Goal: Find specific page/section: Find specific page/section

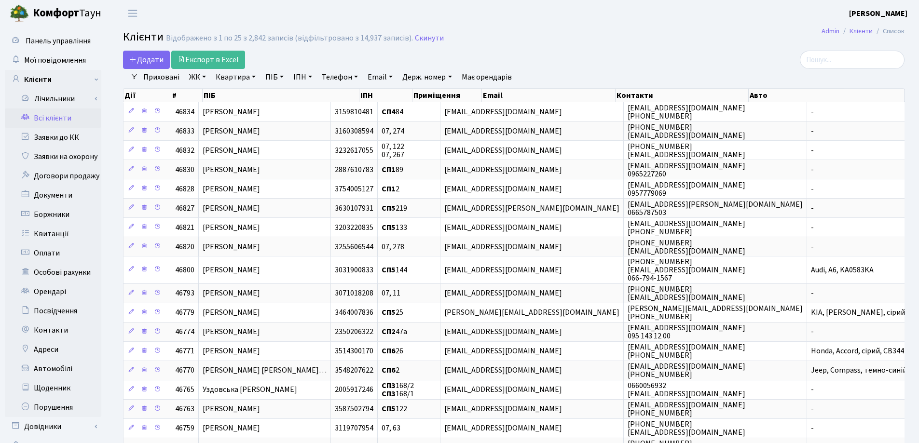
select select "25"
click at [830, 58] on input "search" at bounding box center [852, 60] width 105 height 18
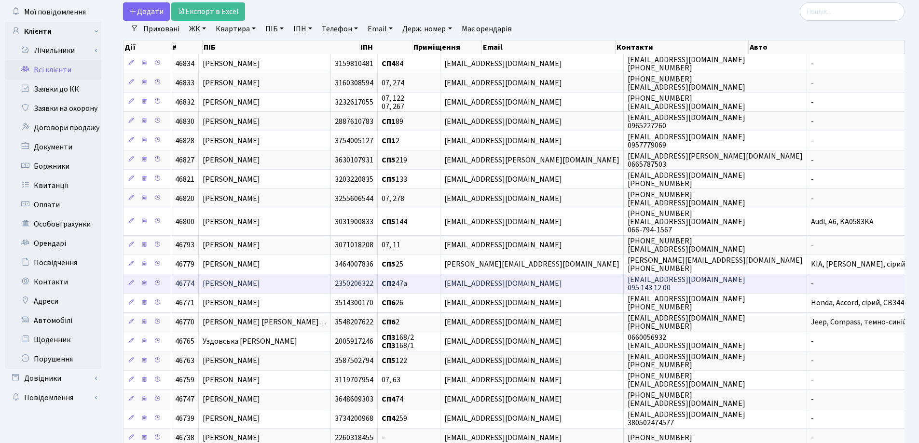
scroll to position [97, 0]
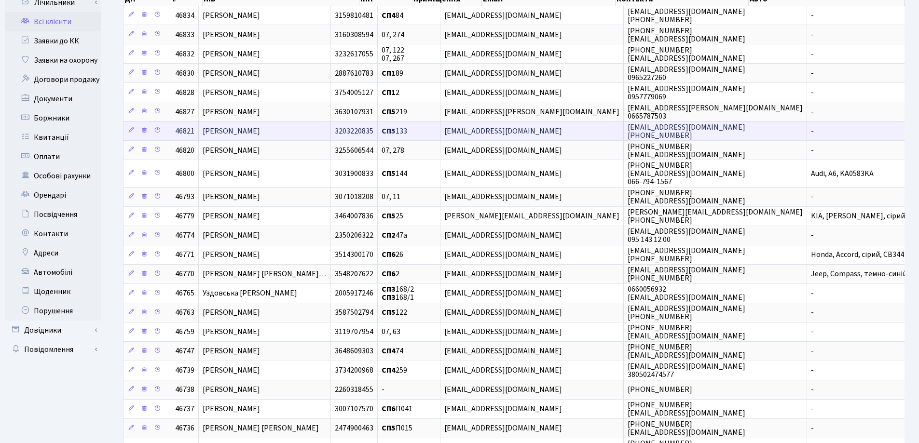
click at [260, 132] on span "[PERSON_NAME]" at bounding box center [231, 131] width 57 height 11
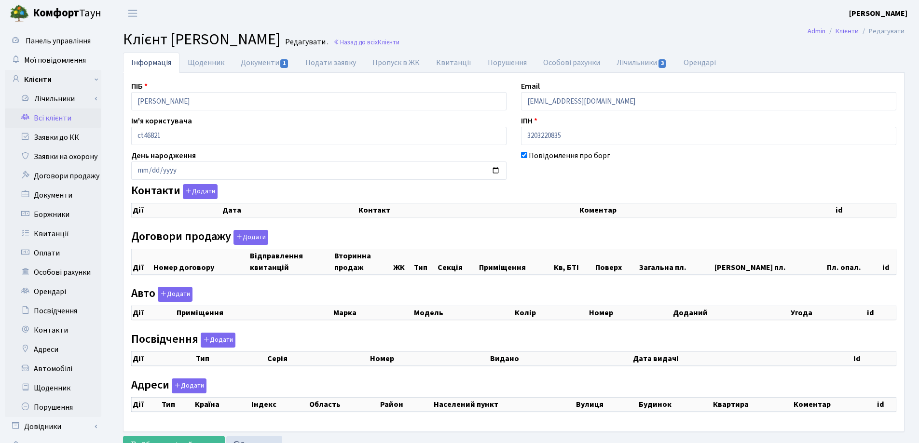
checkbox input "true"
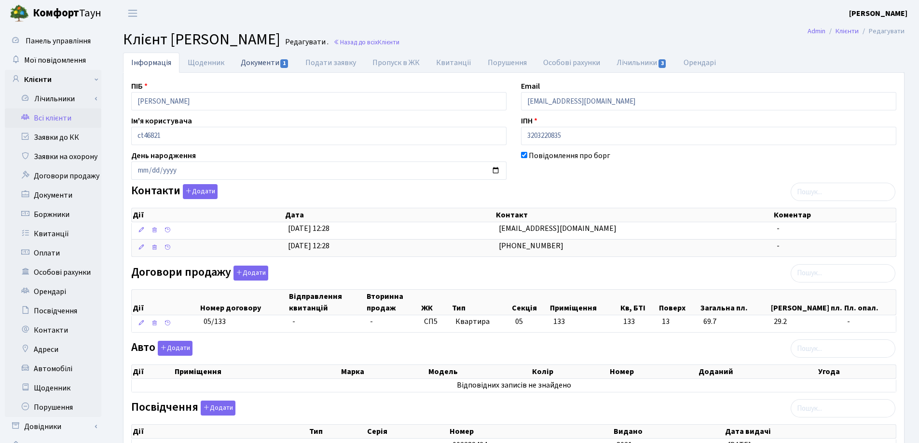
click at [259, 63] on link "Документи 1" at bounding box center [265, 63] width 65 height 20
select select "25"
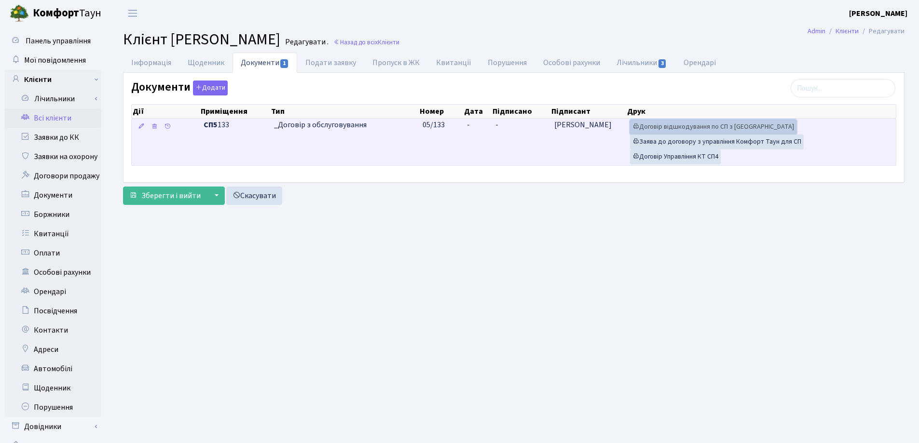
click at [640, 129] on link "Договір відшкодування по СП з Екві" at bounding box center [713, 127] width 166 height 15
click at [670, 158] on link "Договір Управління КТ СП4" at bounding box center [675, 157] width 91 height 15
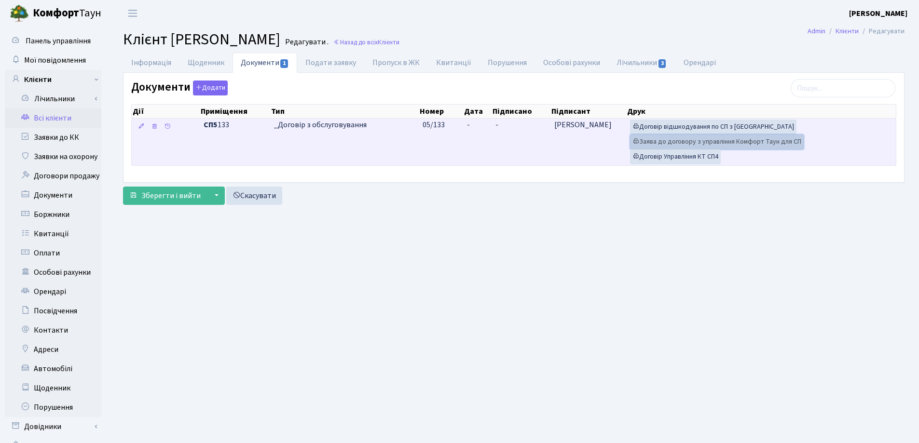
click at [704, 139] on link "Заява до договору з управління Комфорт Таун для СП" at bounding box center [717, 142] width 174 height 15
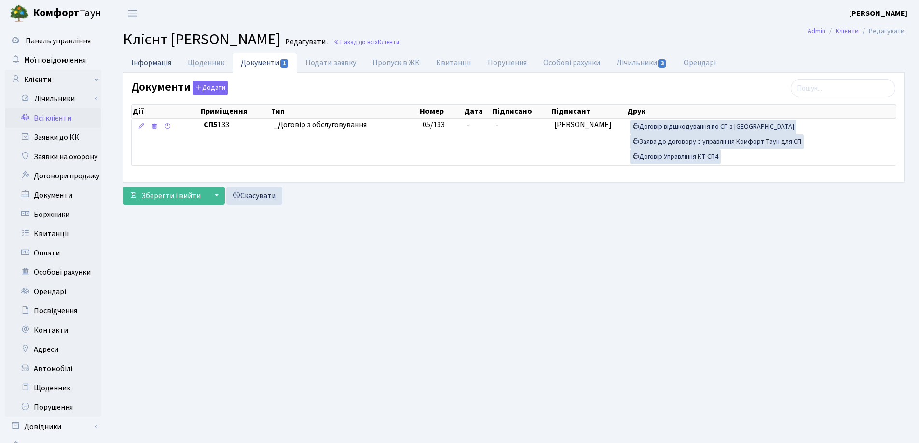
click at [149, 61] on link "Інформація" at bounding box center [151, 63] width 56 height 20
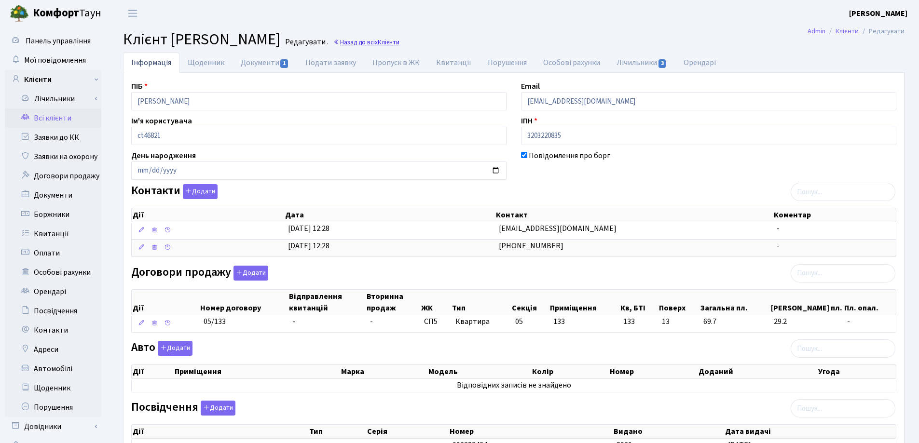
click at [400, 41] on link "Назад до всіх Клієнти" at bounding box center [366, 42] width 66 height 9
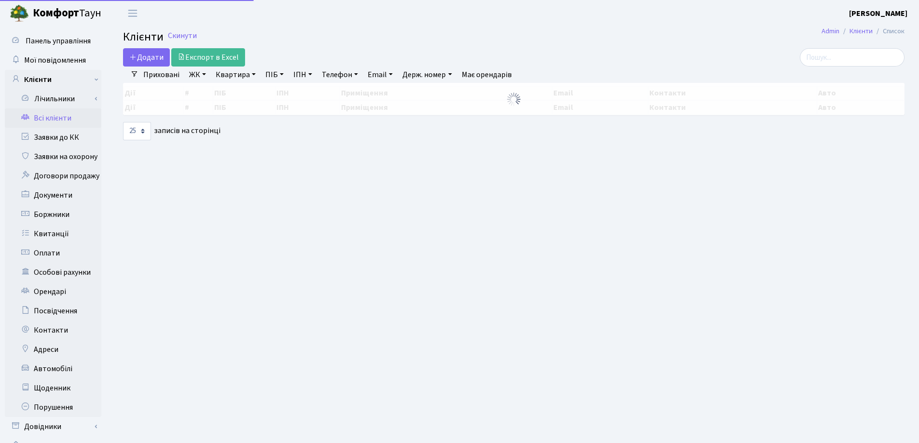
select select "25"
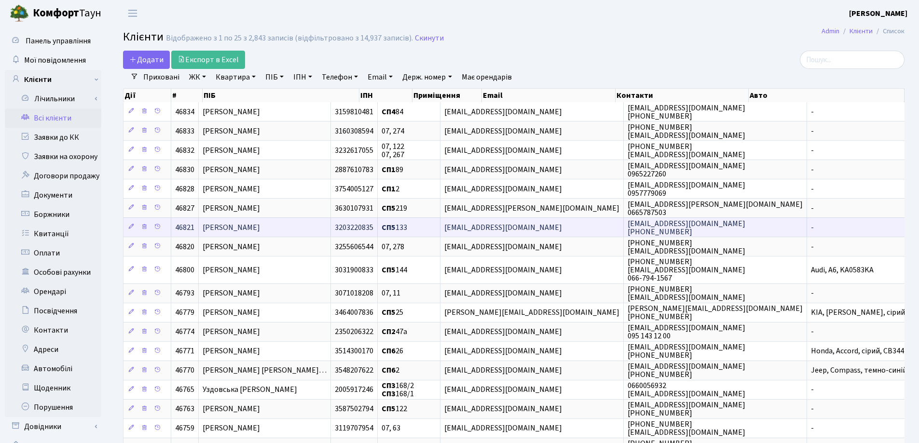
click at [260, 225] on span "[PERSON_NAME]" at bounding box center [231, 227] width 57 height 11
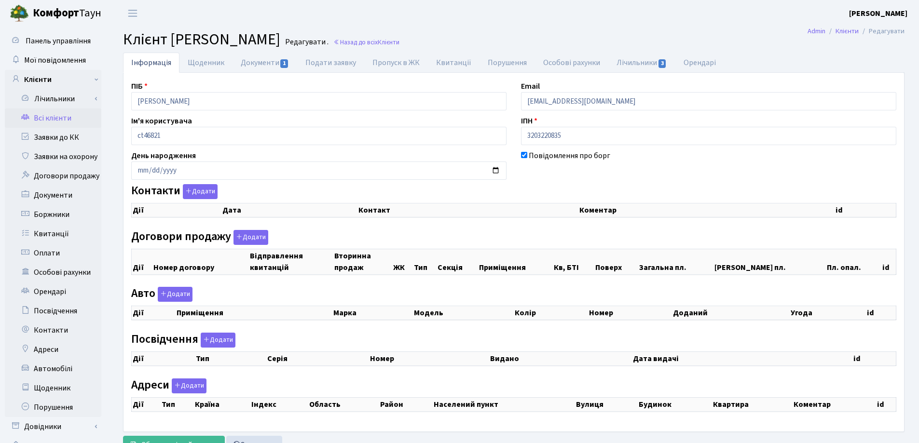
checkbox input "true"
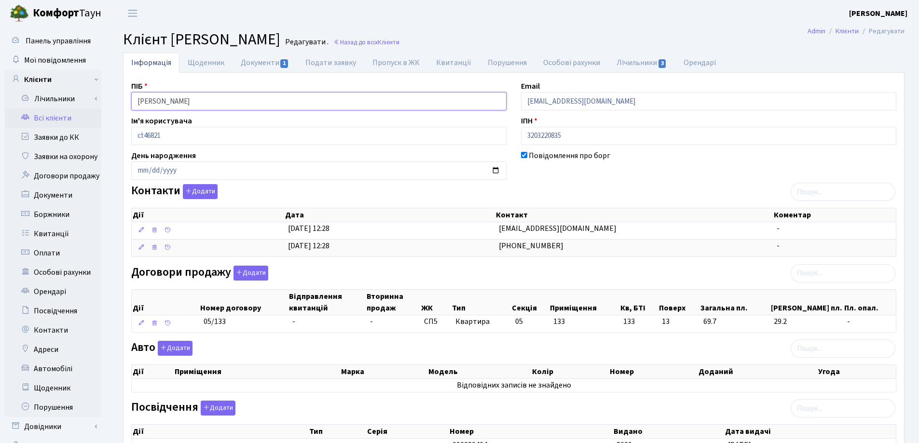
drag, startPoint x: 242, startPoint y: 98, endPoint x: 116, endPoint y: 106, distance: 126.7
click at [116, 106] on div "Інформація Щоденник Документи 1 Подати заявку Пропуск в ЖК [GEOGRAPHIC_DATA] По…" at bounding box center [514, 308] width 796 height 511
click at [537, 24] on header "[PERSON_NAME] [PERSON_NAME] Мій обліковий запис Вийти" at bounding box center [459, 13] width 919 height 27
click at [400, 40] on link "Назад до всіх Клієнти" at bounding box center [366, 42] width 66 height 9
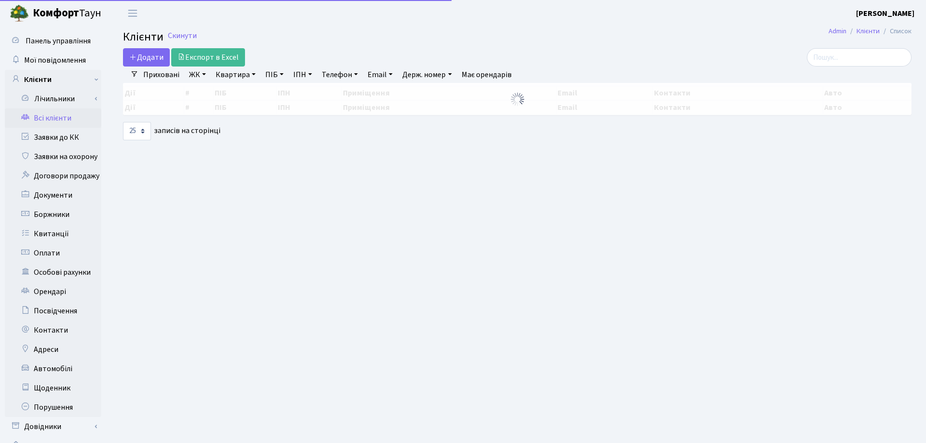
select select "25"
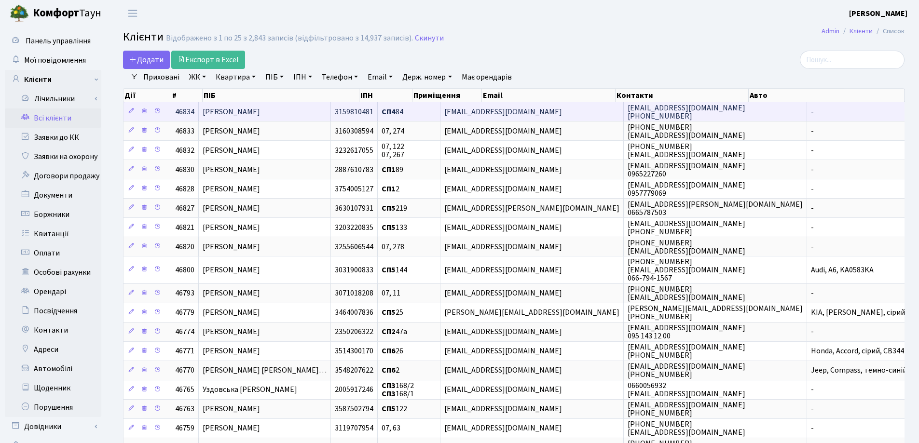
click at [260, 113] on span "[PERSON_NAME]" at bounding box center [231, 112] width 57 height 11
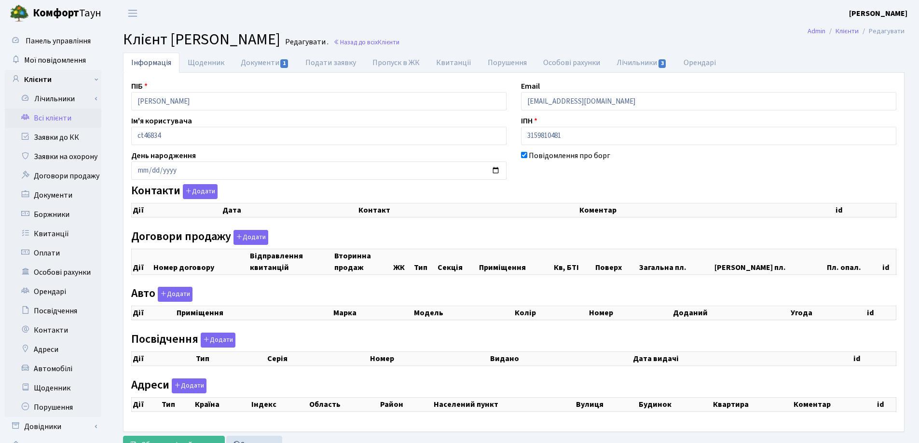
checkbox input "true"
select select "25"
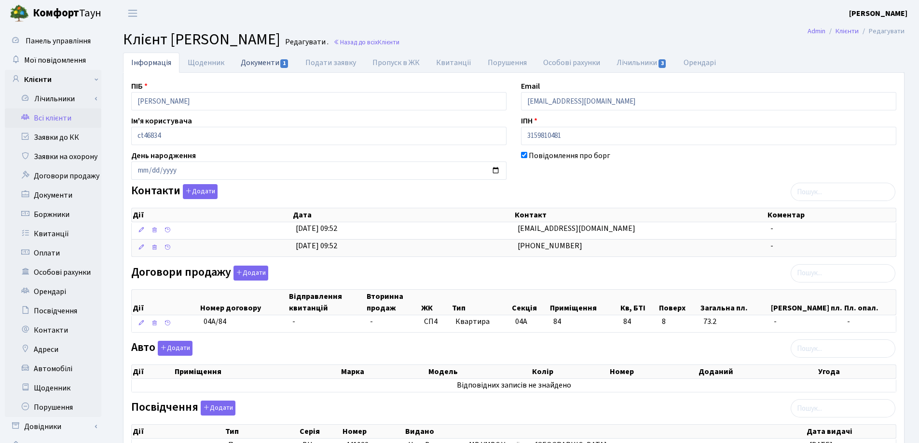
click at [273, 62] on link "Документи 1" at bounding box center [265, 63] width 65 height 20
select select "25"
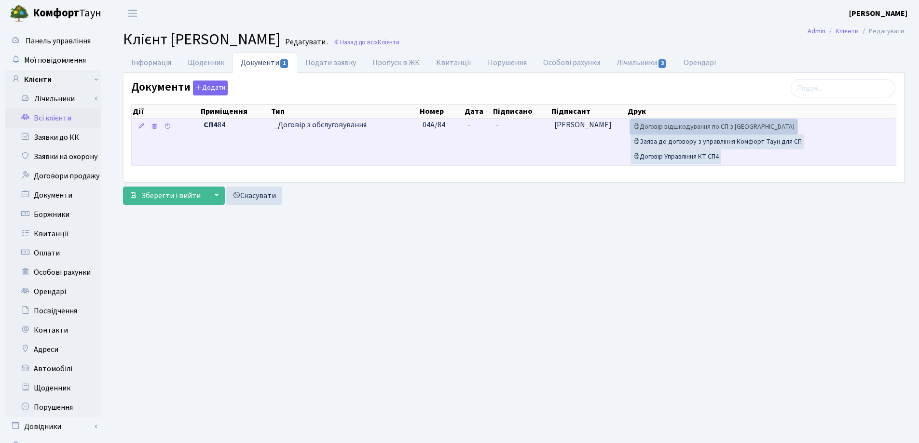
click at [653, 125] on link "Договір відшкодування по СП з Екві" at bounding box center [714, 127] width 166 height 15
click at [677, 155] on link "Договір Управління КТ СП4" at bounding box center [676, 157] width 91 height 15
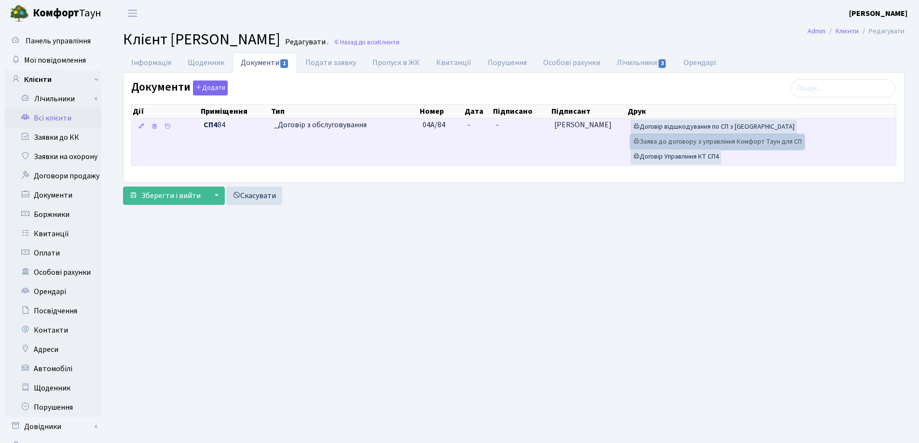
click at [650, 143] on link "Заява до договору з управління Комфорт Таун для СП" at bounding box center [718, 142] width 174 height 15
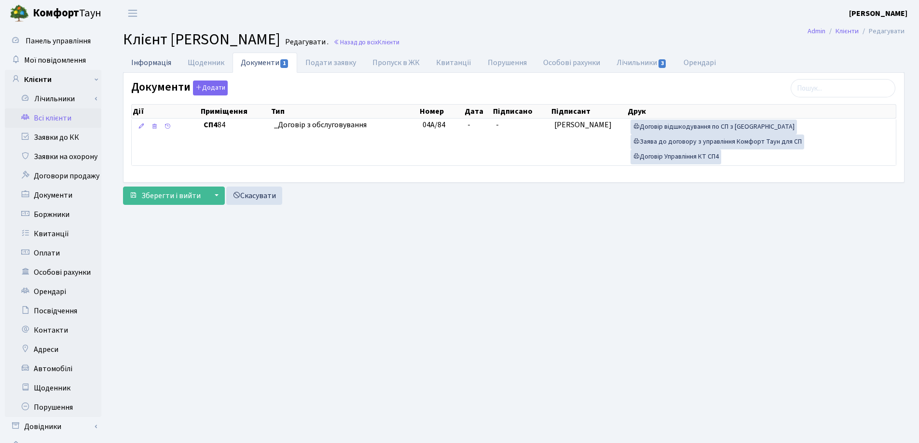
click at [141, 62] on link "Інформація" at bounding box center [151, 63] width 56 height 20
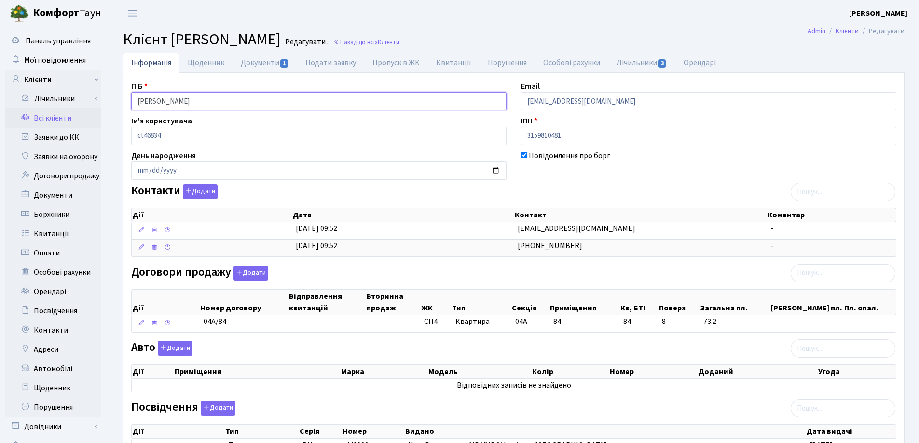
drag, startPoint x: 242, startPoint y: 106, endPoint x: 100, endPoint y: 113, distance: 142.1
click at [100, 113] on div "Панель управління Мої повідомлення Клієнти Лічильники Показання" at bounding box center [459, 296] width 919 height 538
click at [565, 35] on h2 "Клієнт Савчук Альона Анатоліївна Редагувати . Назад до всіх Клієнти" at bounding box center [514, 39] width 782 height 18
click at [400, 43] on link "Назад до всіх Клієнти" at bounding box center [366, 42] width 66 height 9
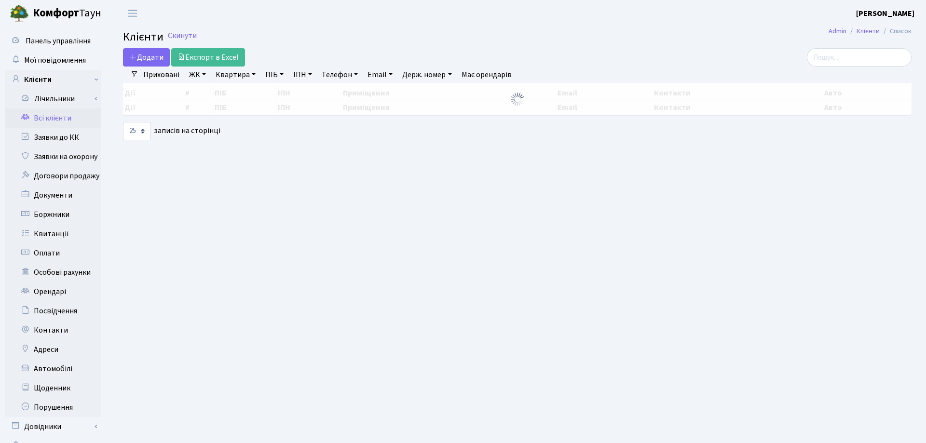
select select "25"
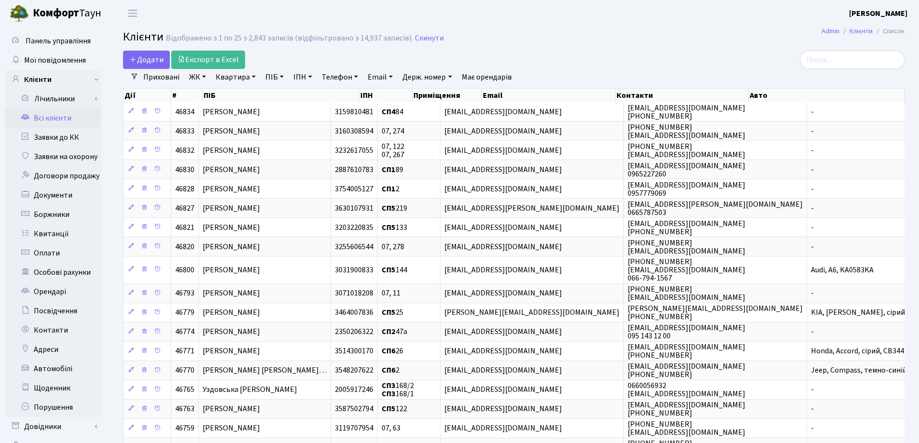
click at [50, 118] on link "Всі клієнти" at bounding box center [53, 118] width 97 height 19
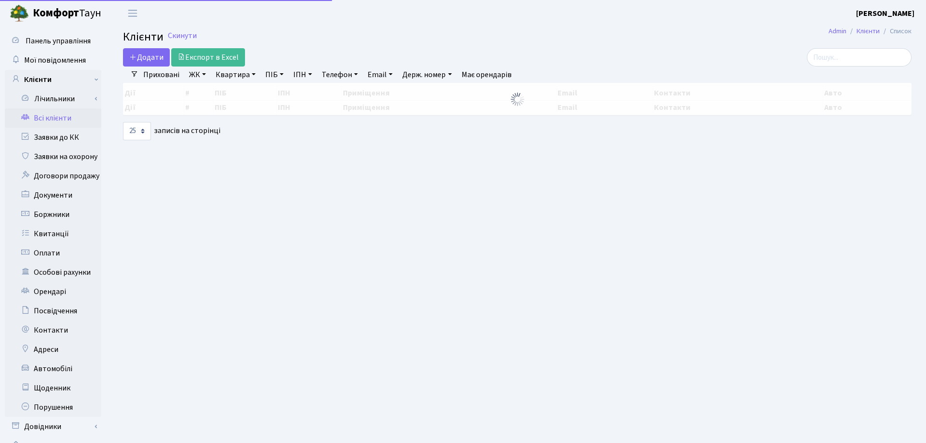
select select "25"
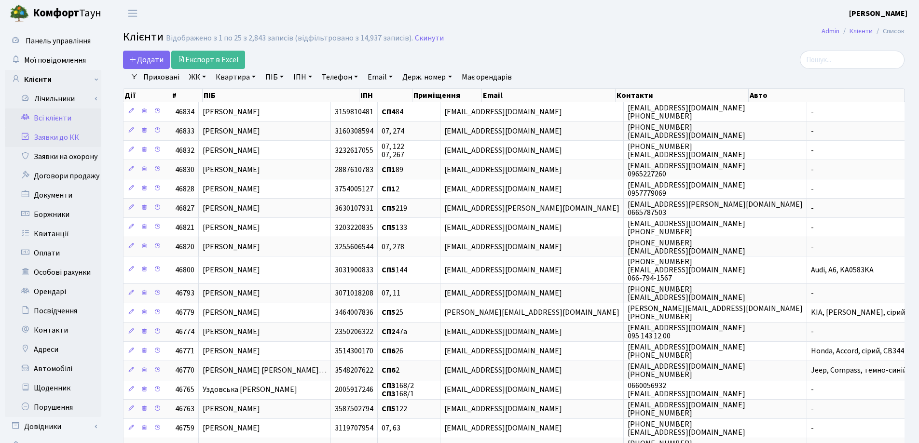
click at [54, 137] on link "Заявки до КК" at bounding box center [53, 137] width 97 height 19
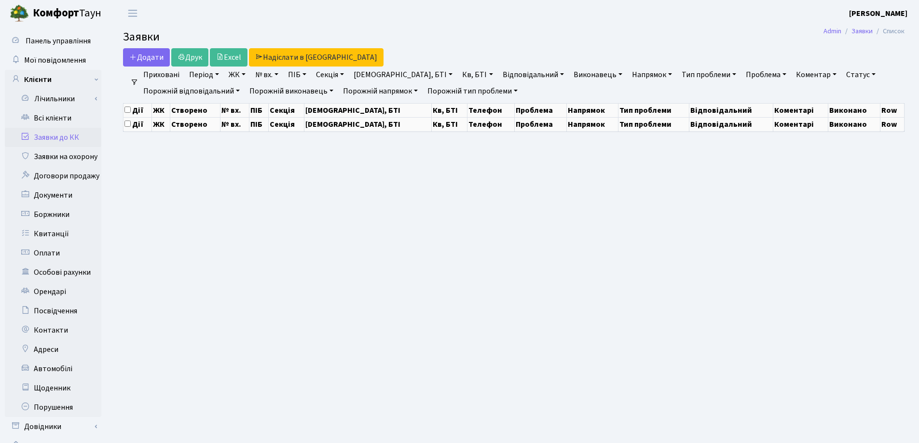
select select "25"
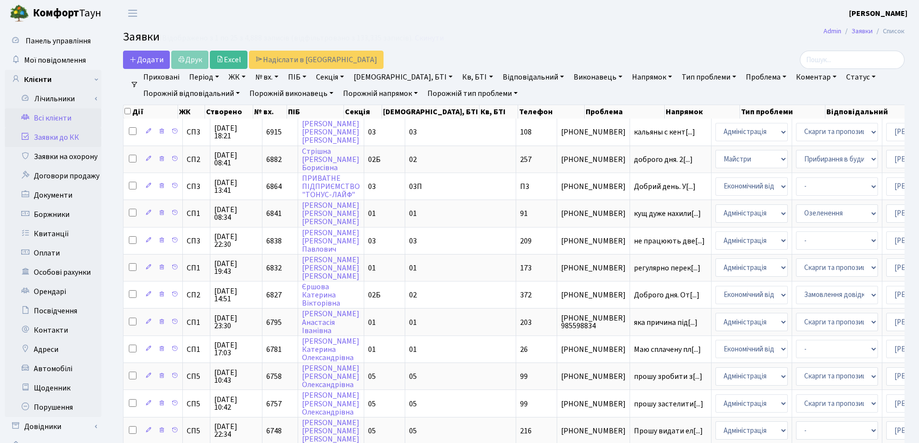
click at [55, 117] on link "Всі клієнти" at bounding box center [53, 118] width 97 height 19
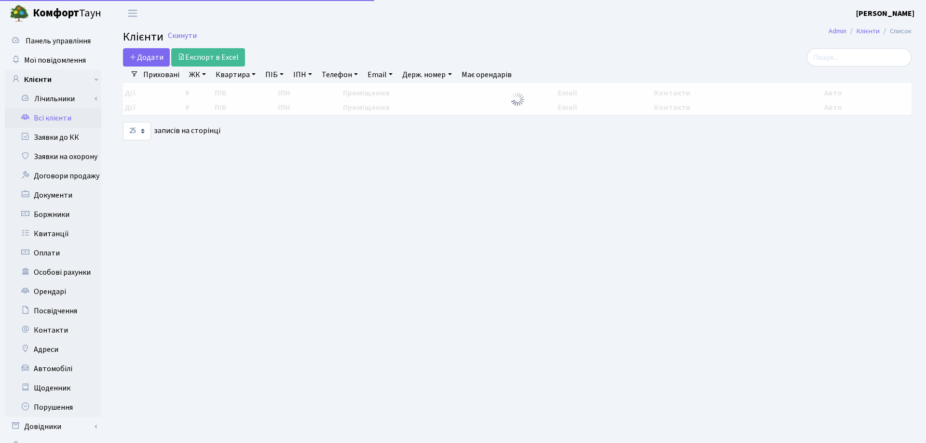
select select "25"
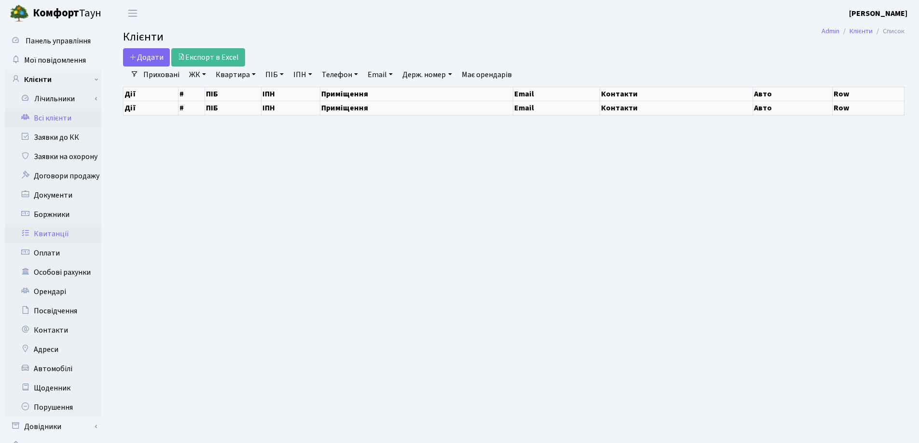
select select "25"
